Goal: Task Accomplishment & Management: Manage account settings

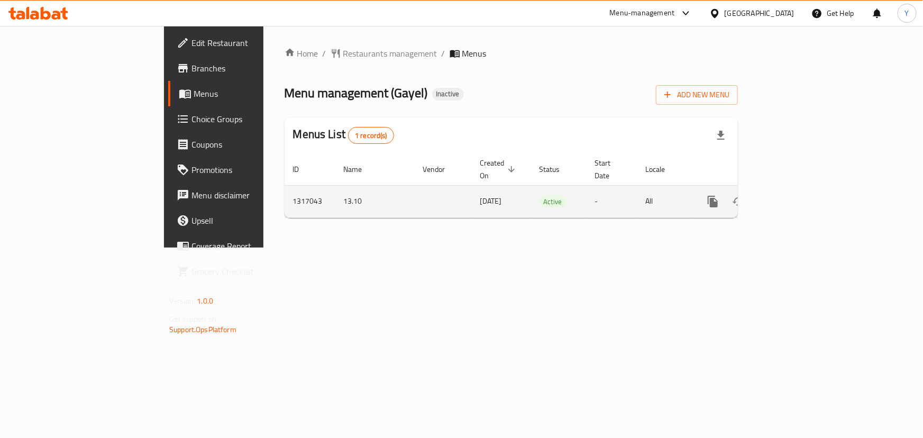
click at [796, 195] on icon "enhanced table" at bounding box center [789, 201] width 13 height 13
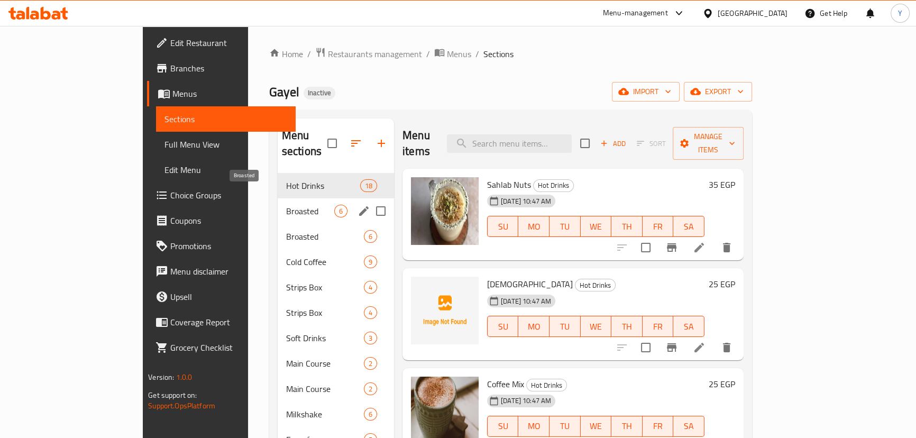
click at [286, 205] on span "Broasted" at bounding box center [310, 211] width 48 height 13
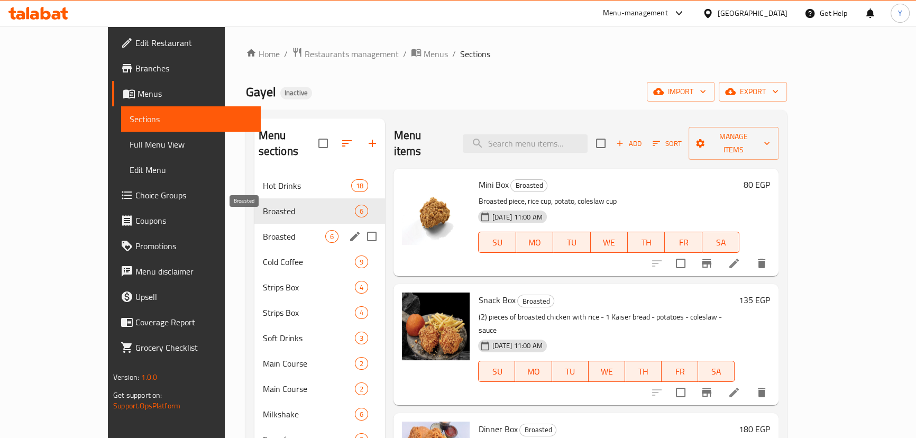
click at [263, 230] on span "Broasted" at bounding box center [294, 236] width 63 height 13
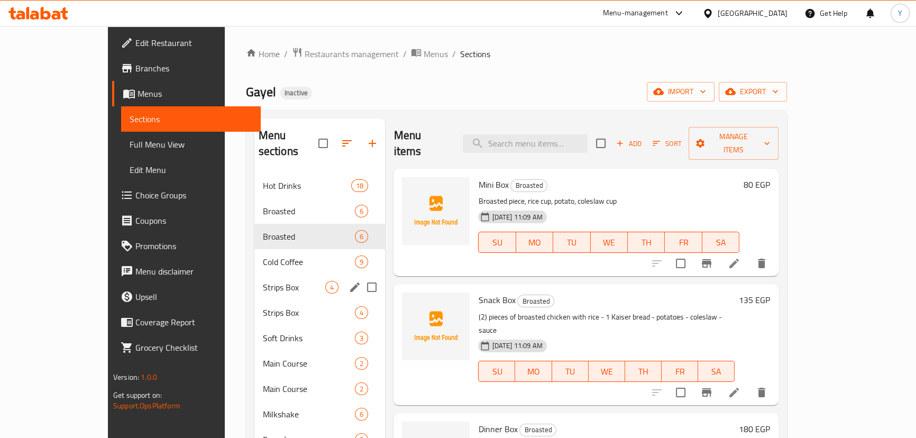
click at [255, 275] on div "Strips Box 4" at bounding box center [320, 287] width 131 height 25
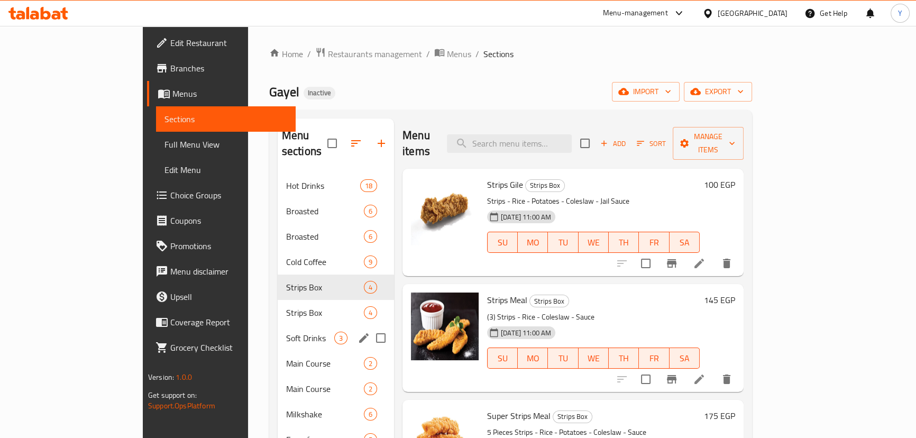
click at [278, 325] on div "Soft Drinks 3" at bounding box center [336, 337] width 116 height 25
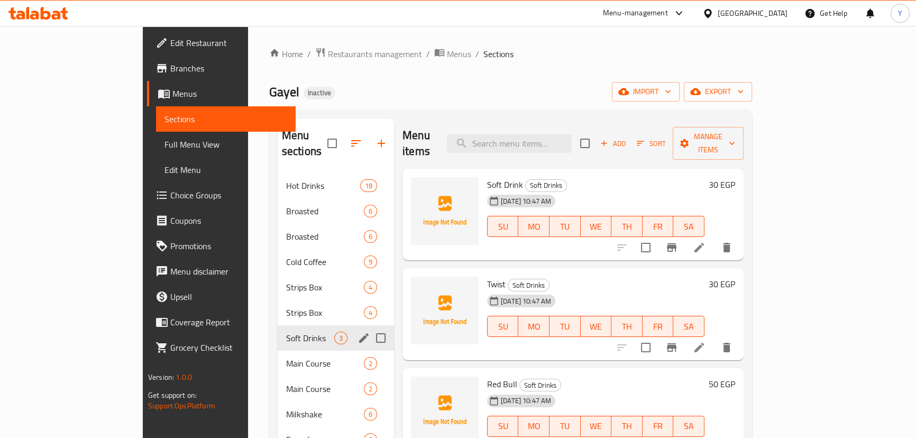
drag, startPoint x: 238, startPoint y: 312, endPoint x: 277, endPoint y: 285, distance: 47.7
click at [278, 325] on div "Soft Drinks 3" at bounding box center [336, 337] width 116 height 25
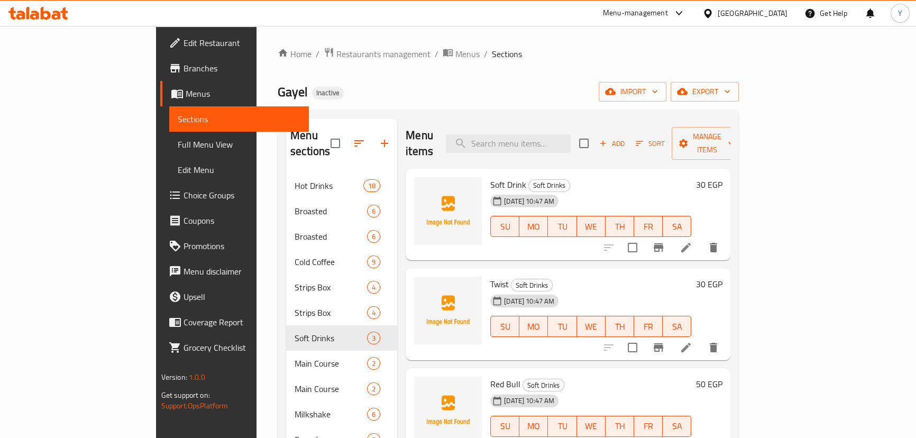
drag, startPoint x: 58, startPoint y: 144, endPoint x: 433, endPoint y: 1, distance: 401.6
click at [178, 144] on span "Full Menu View" at bounding box center [239, 144] width 123 height 13
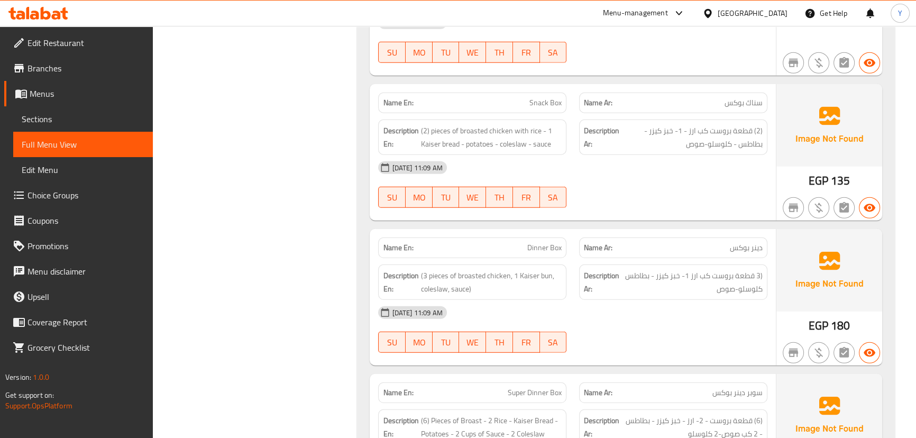
drag, startPoint x: 674, startPoint y: 185, endPoint x: 687, endPoint y: 460, distance: 275.5
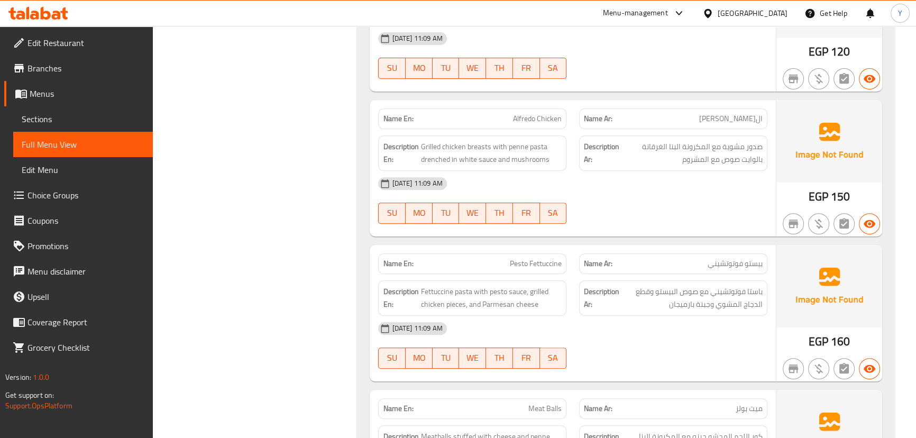
drag, startPoint x: 658, startPoint y: 206, endPoint x: 695, endPoint y: 460, distance: 257.2
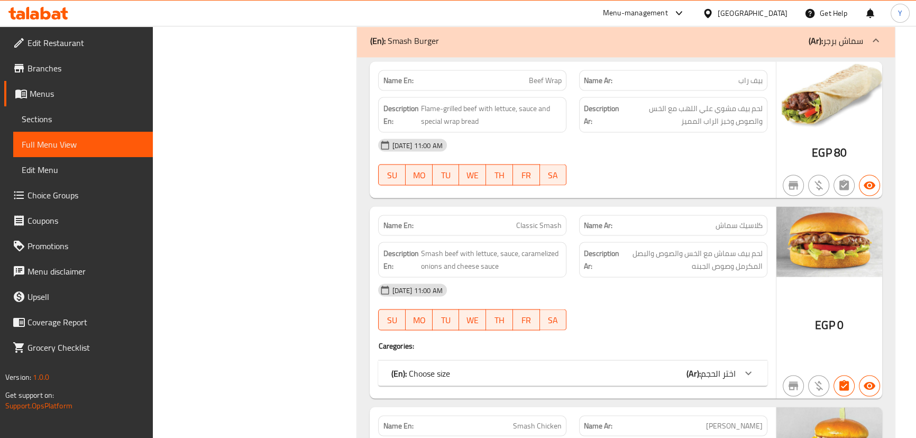
drag, startPoint x: 665, startPoint y: 336, endPoint x: 646, endPoint y: 222, distance: 116.0
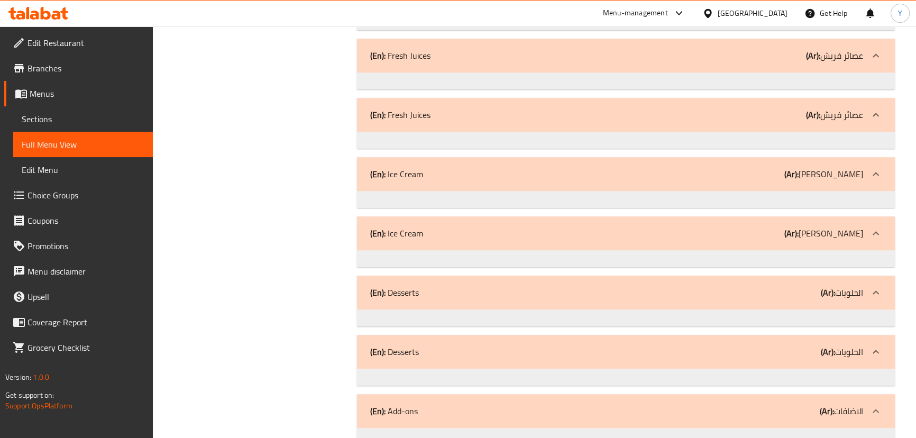
drag, startPoint x: 649, startPoint y: 165, endPoint x: 638, endPoint y: 213, distance: 48.9
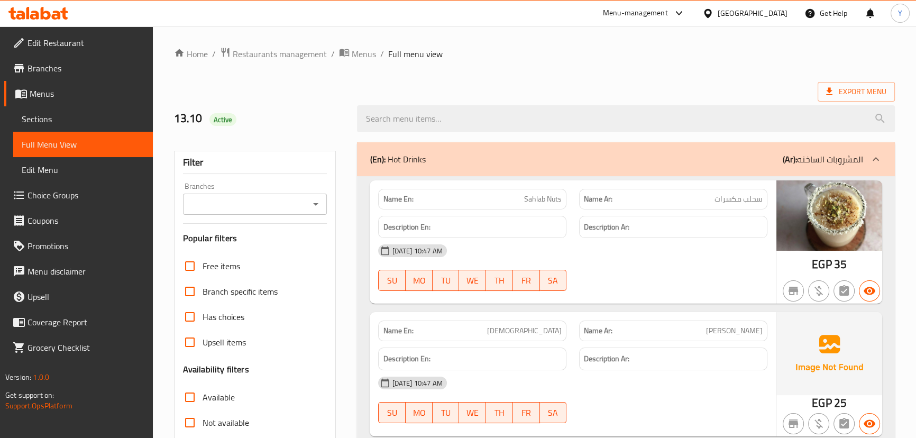
drag, startPoint x: 652, startPoint y: 290, endPoint x: 642, endPoint y: 62, distance: 228.8
click at [420, 190] on div "Name En: Sahlab Nuts" at bounding box center [472, 199] width 188 height 21
copy strong "Name En:"
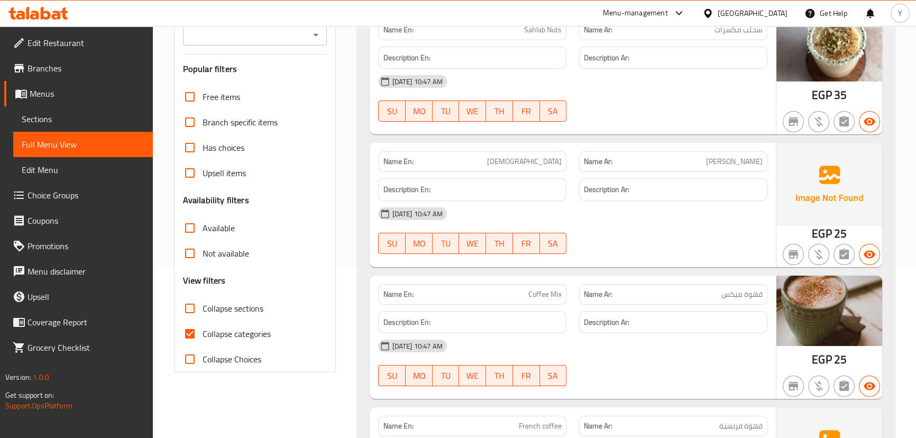
scroll to position [337, 0]
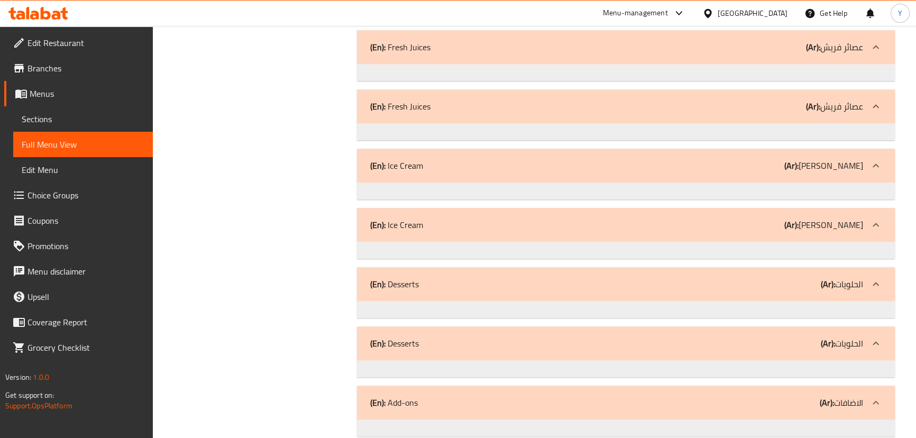
drag, startPoint x: 629, startPoint y: 97, endPoint x: 696, endPoint y: 413, distance: 322.6
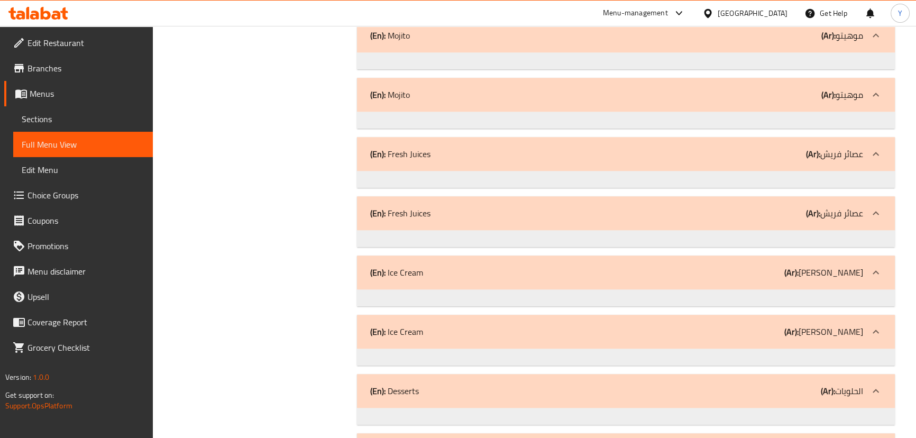
scroll to position [26705, 0]
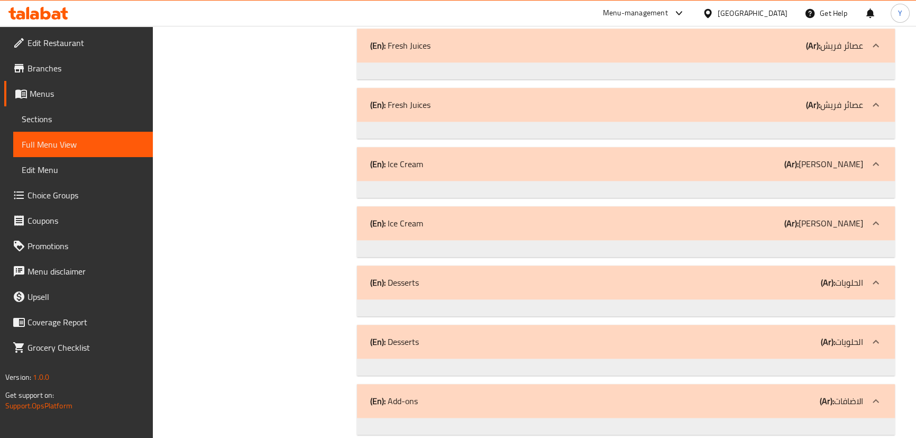
drag, startPoint x: 697, startPoint y: 368, endPoint x: 677, endPoint y: 460, distance: 94.8
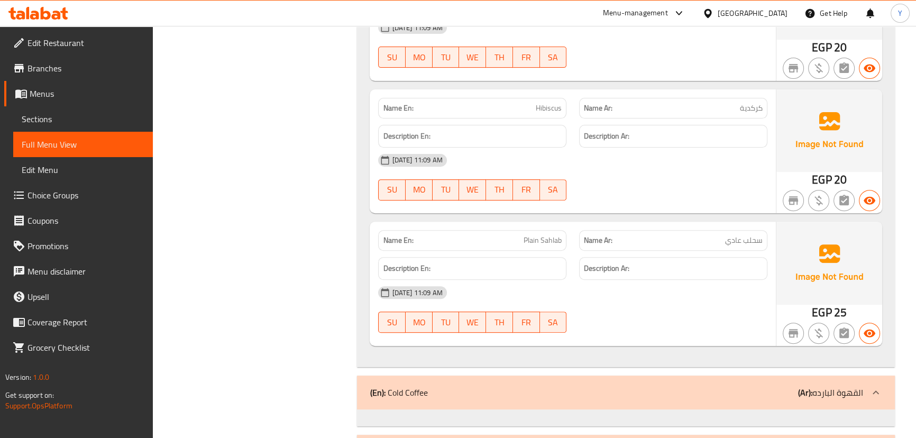
scroll to position [20081, 0]
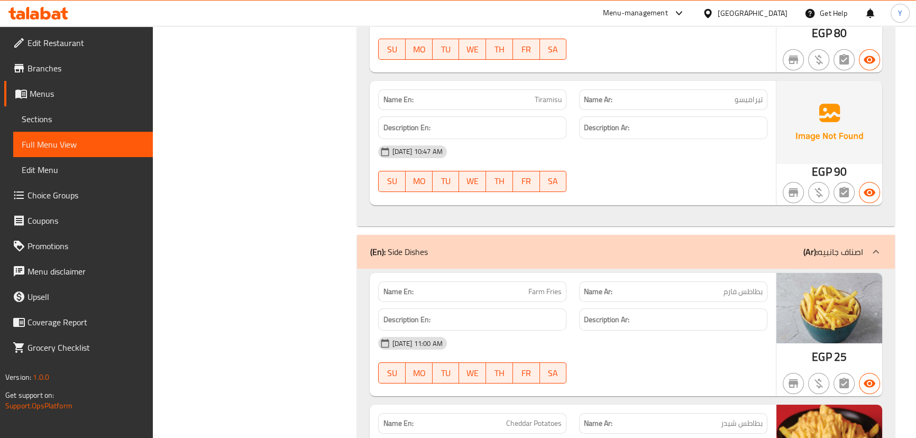
click at [657, 331] on div "13-10-2025 11:00 AM SU MO TU WE TH FR SA" at bounding box center [573, 360] width 402 height 59
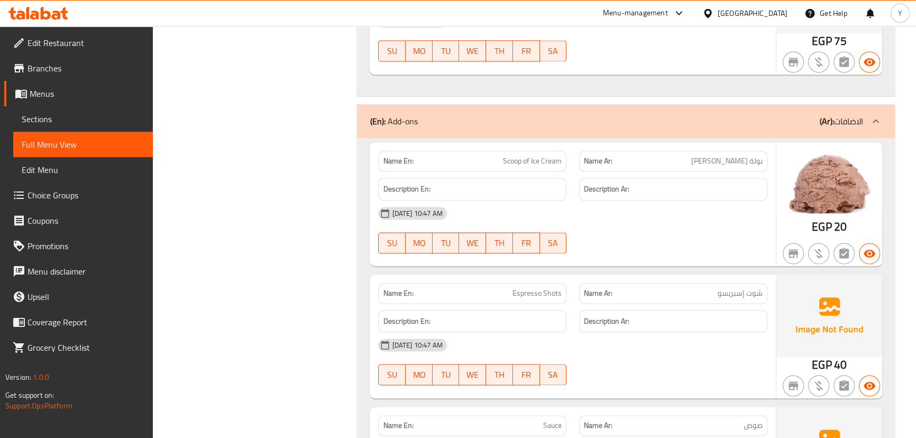
click at [659, 315] on h6 "Description Ar:" at bounding box center [673, 321] width 179 height 13
click at [721, 288] on span "شوت إسبريسو" at bounding box center [740, 293] width 45 height 11
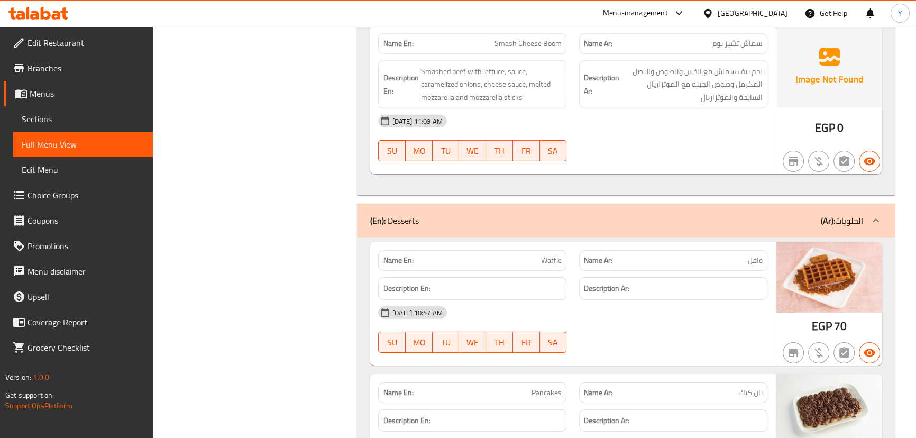
scroll to position [19680, 0]
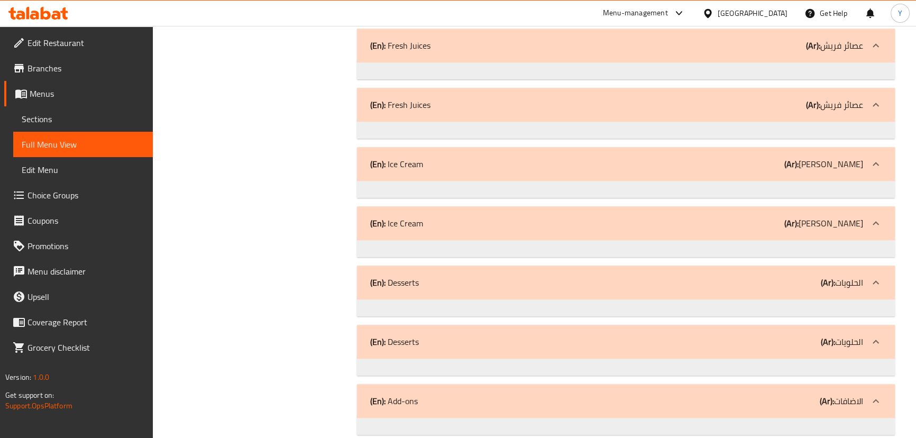
drag, startPoint x: 640, startPoint y: 162, endPoint x: 605, endPoint y: 460, distance: 300.0
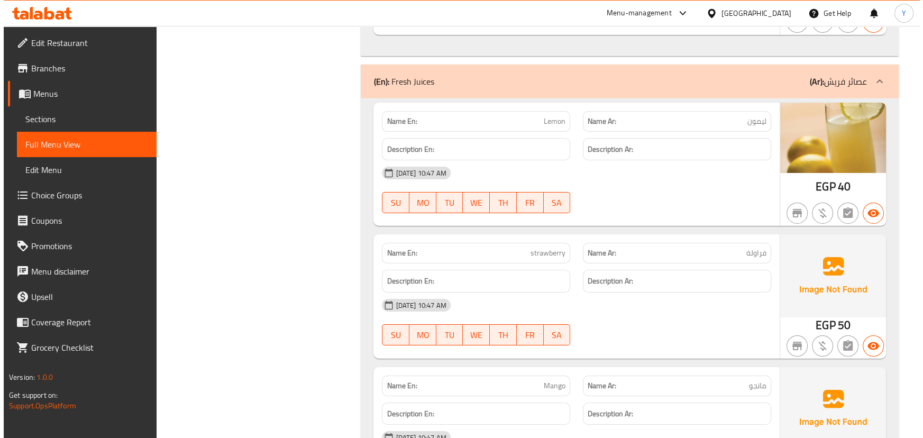
scroll to position [0, 0]
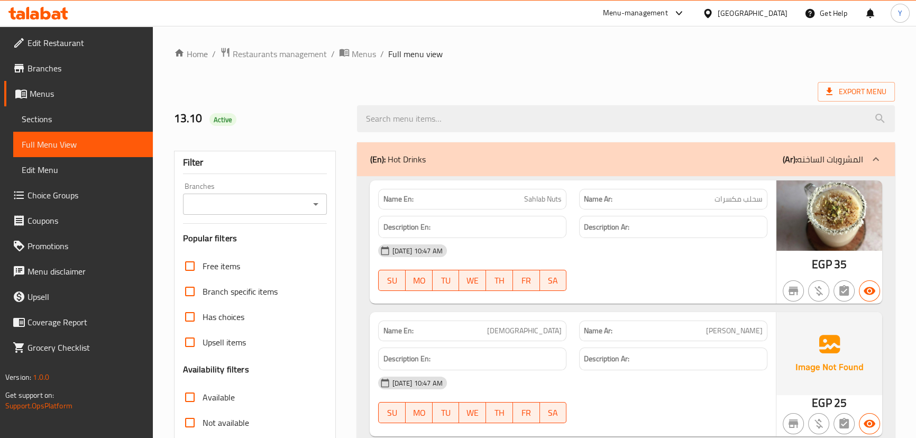
drag, startPoint x: 292, startPoint y: 308, endPoint x: 482, endPoint y: -58, distance: 413.2
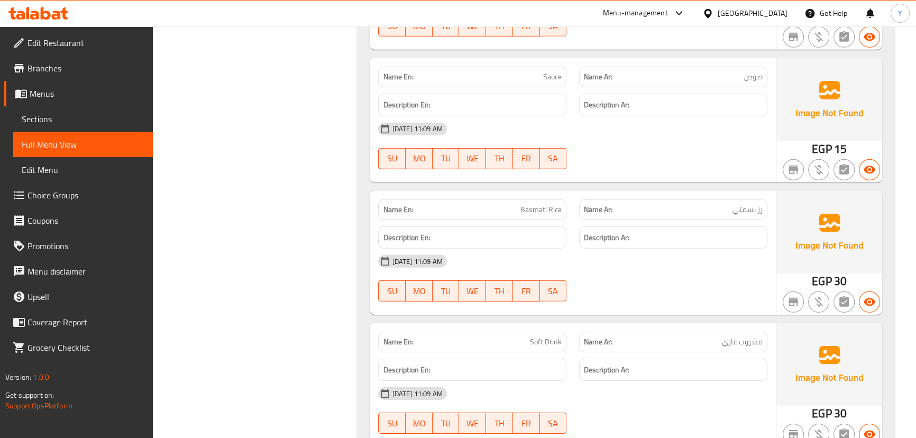
scroll to position [24158, 0]
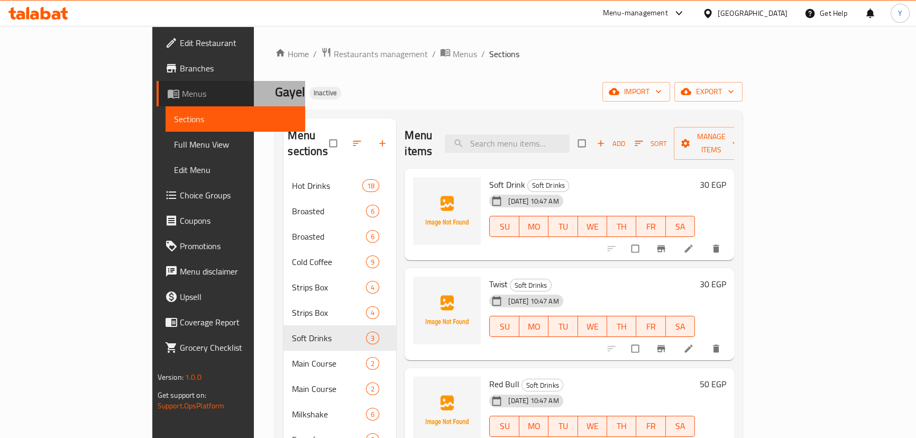
click at [167, 90] on icon at bounding box center [173, 93] width 13 height 13
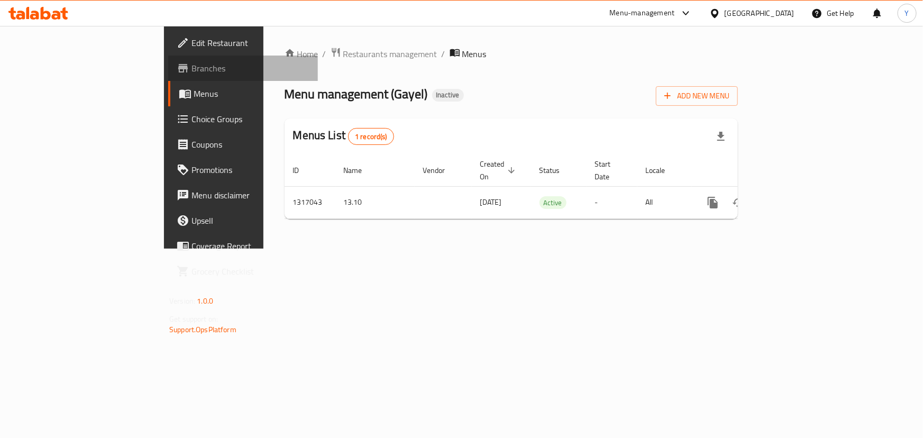
click at [192, 73] on span "Branches" at bounding box center [251, 68] width 118 height 13
